Goal: Task Accomplishment & Management: Complete application form

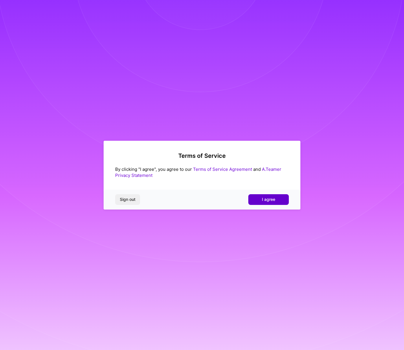
click at [268, 195] on button "I agree" at bounding box center [268, 199] width 40 height 10
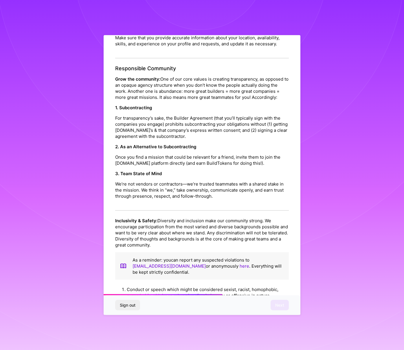
scroll to position [497, 0]
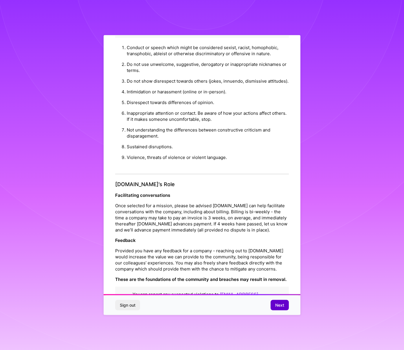
click at [272, 305] on button "Next" at bounding box center [279, 305] width 18 height 10
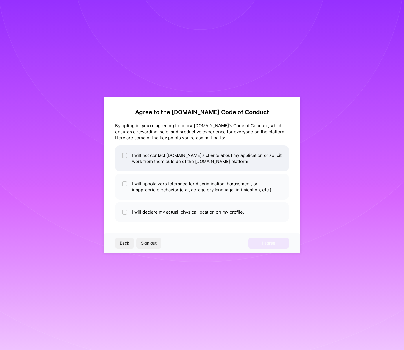
click at [134, 162] on li "I will not contact [DOMAIN_NAME]'s clients about my application or solicit work…" at bounding box center [201, 158] width 173 height 26
checkbox input "true"
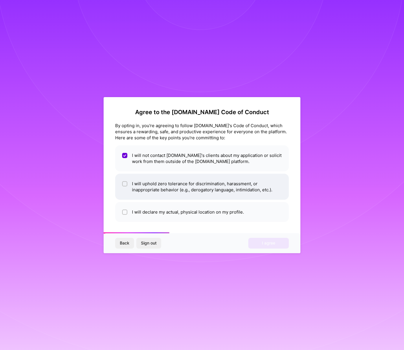
click at [128, 194] on li "I will uphold zero tolerance for discrimination, harassment, or inappropriate b…" at bounding box center [201, 187] width 173 height 26
checkbox input "true"
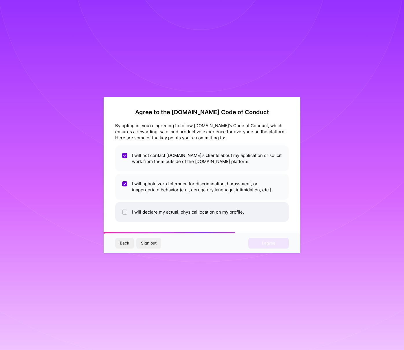
click at [138, 215] on li "I will declare my actual, physical location on my profile." at bounding box center [201, 212] width 173 height 20
checkbox input "true"
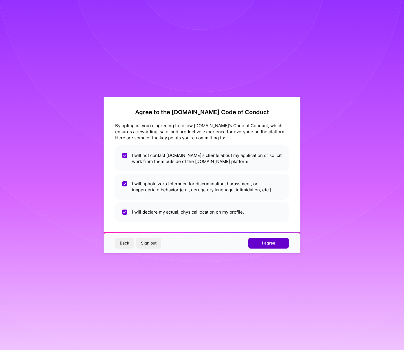
click at [268, 245] on span "I agree" at bounding box center [268, 243] width 13 height 6
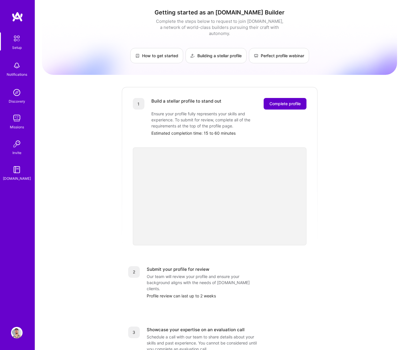
click at [285, 101] on span "Complete profile" at bounding box center [284, 104] width 31 height 6
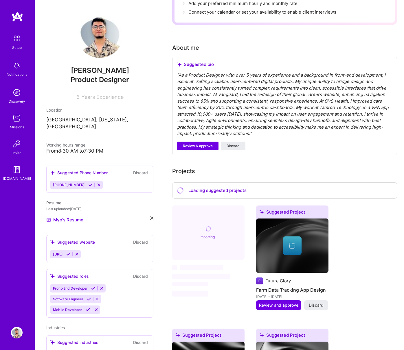
scroll to position [102, 0]
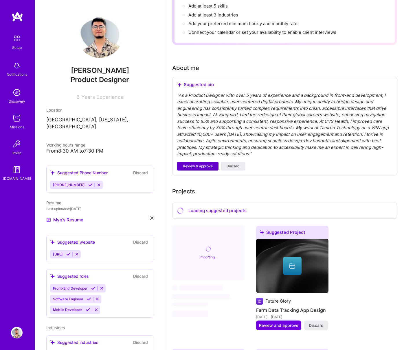
click at [193, 164] on span "Review & approve" at bounding box center [198, 166] width 30 height 5
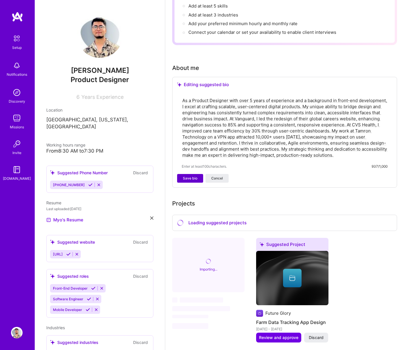
click at [192, 176] on span "Save bio" at bounding box center [190, 178] width 14 height 5
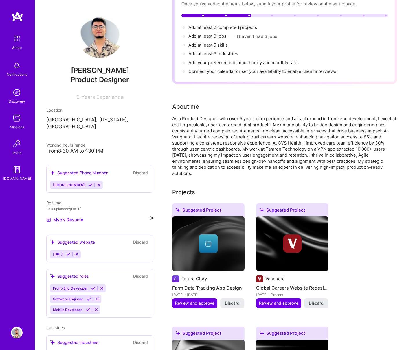
scroll to position [0, 0]
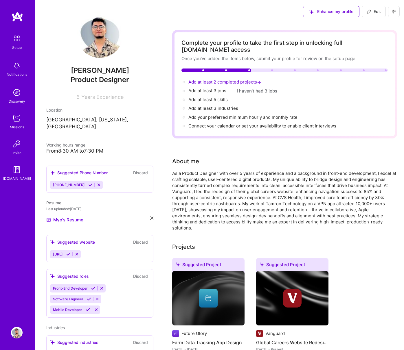
click at [220, 79] on span "Add at least 2 completed projects →" at bounding box center [225, 81] width 74 height 5
select select "US"
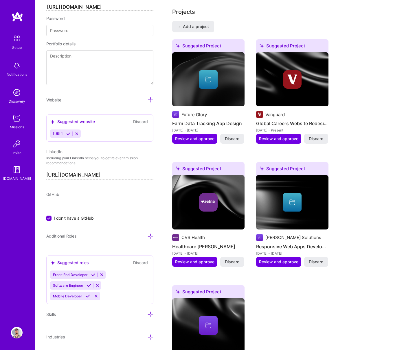
scroll to position [498, 0]
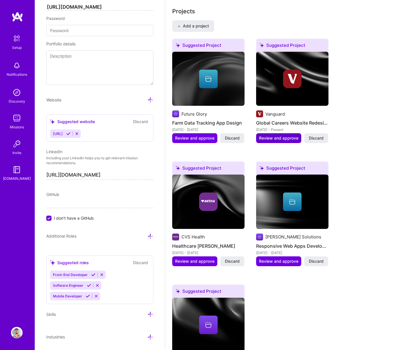
click at [281, 135] on span "Review and approve" at bounding box center [278, 138] width 39 height 6
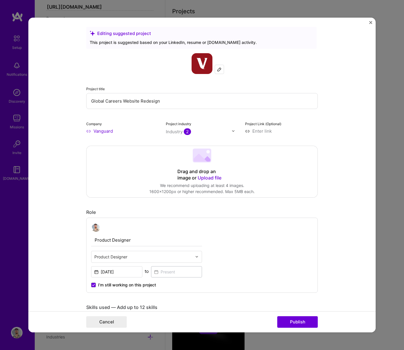
scroll to position [0, 0]
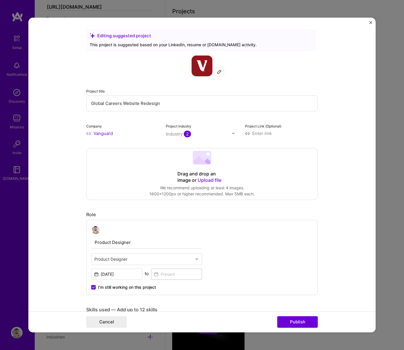
click at [368, 22] on form "Editing suggested project This project is suggested based on your LinkedIn, res…" at bounding box center [201, 175] width 347 height 315
click at [370, 22] on img "Close" at bounding box center [370, 22] width 3 height 3
